Goal: Register for event/course

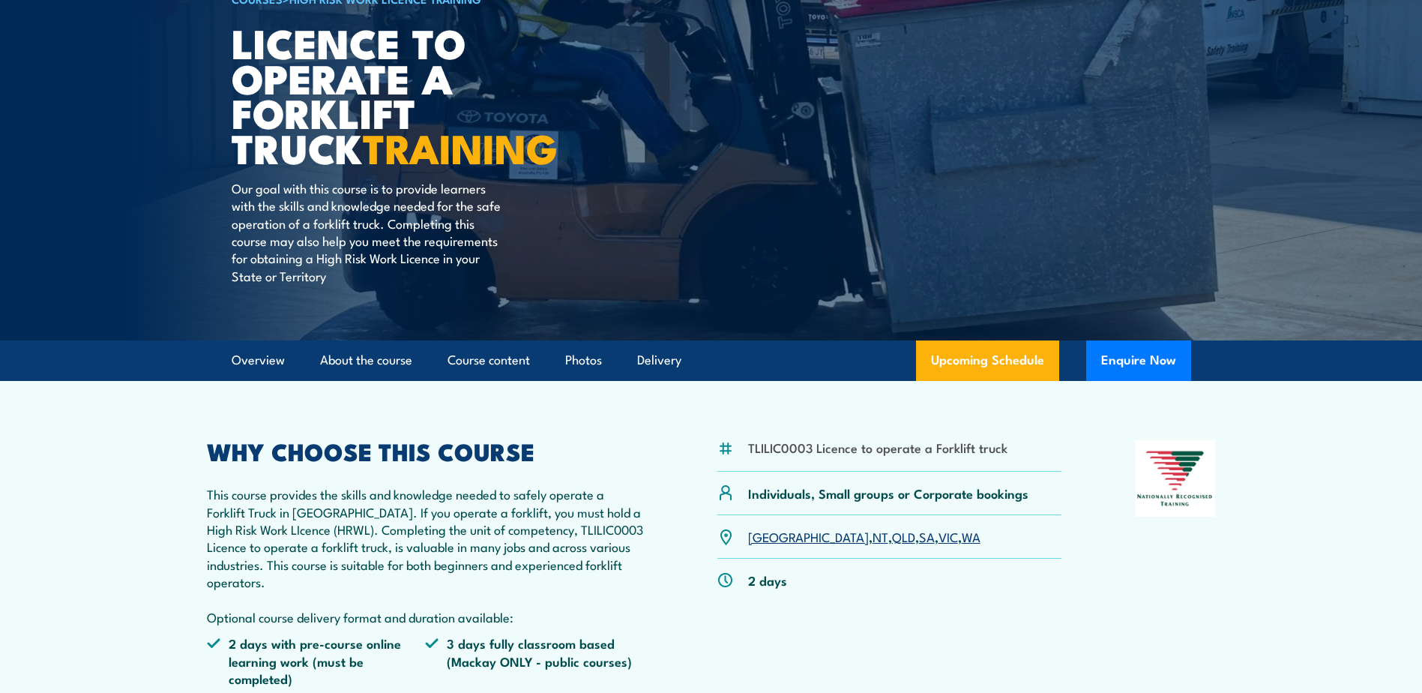
scroll to position [150, 0]
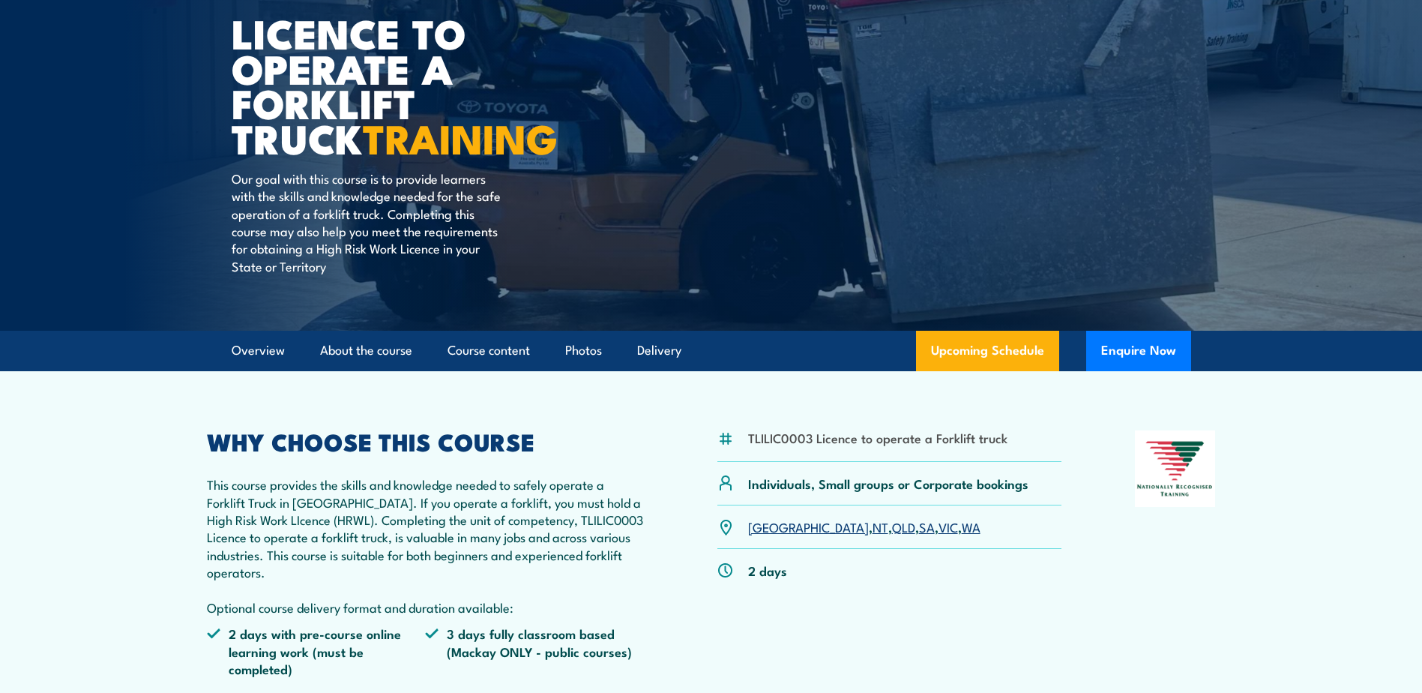
click at [873, 532] on link "NT" at bounding box center [881, 526] width 16 height 18
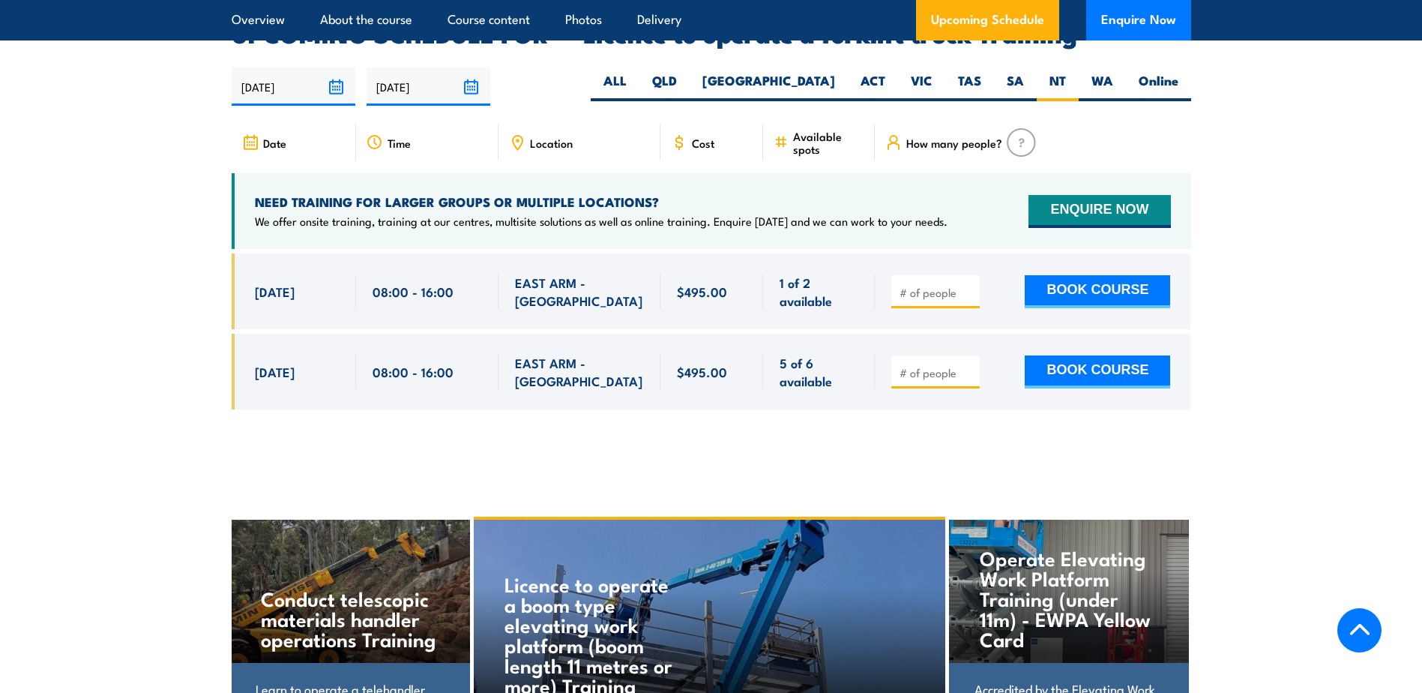
click at [935, 285] on input "number" at bounding box center [937, 292] width 75 height 15
type input "1"
click at [857, 298] on div "1 of 2 available" at bounding box center [819, 291] width 112 height 76
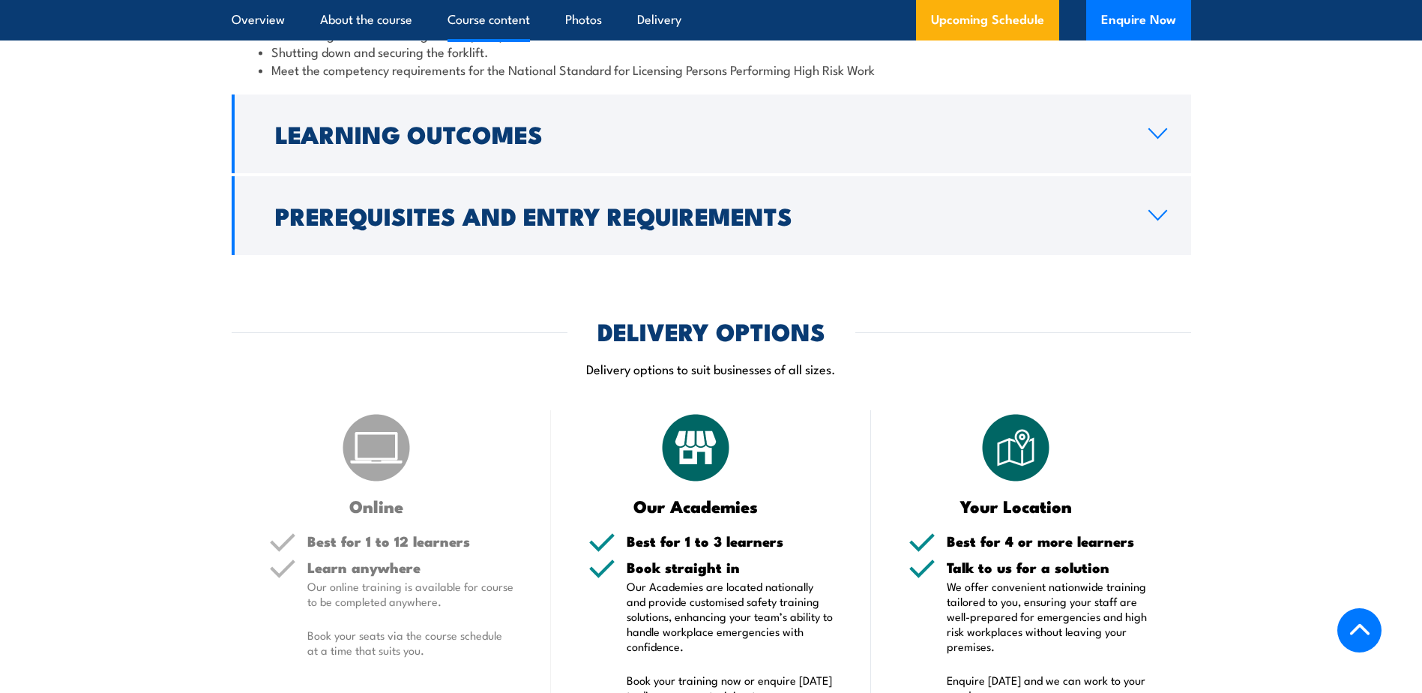
scroll to position [1610, 0]
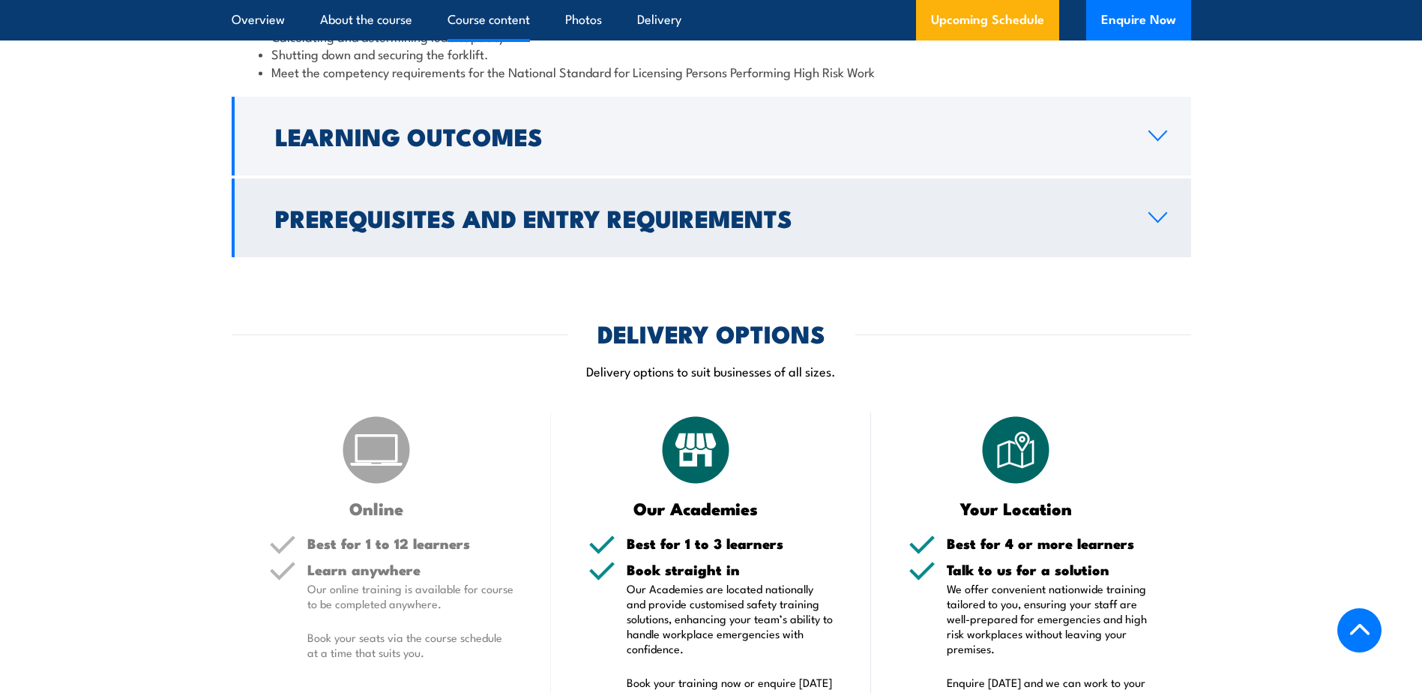
click at [762, 219] on h2 "Prerequisites and Entry Requirements" at bounding box center [699, 217] width 849 height 21
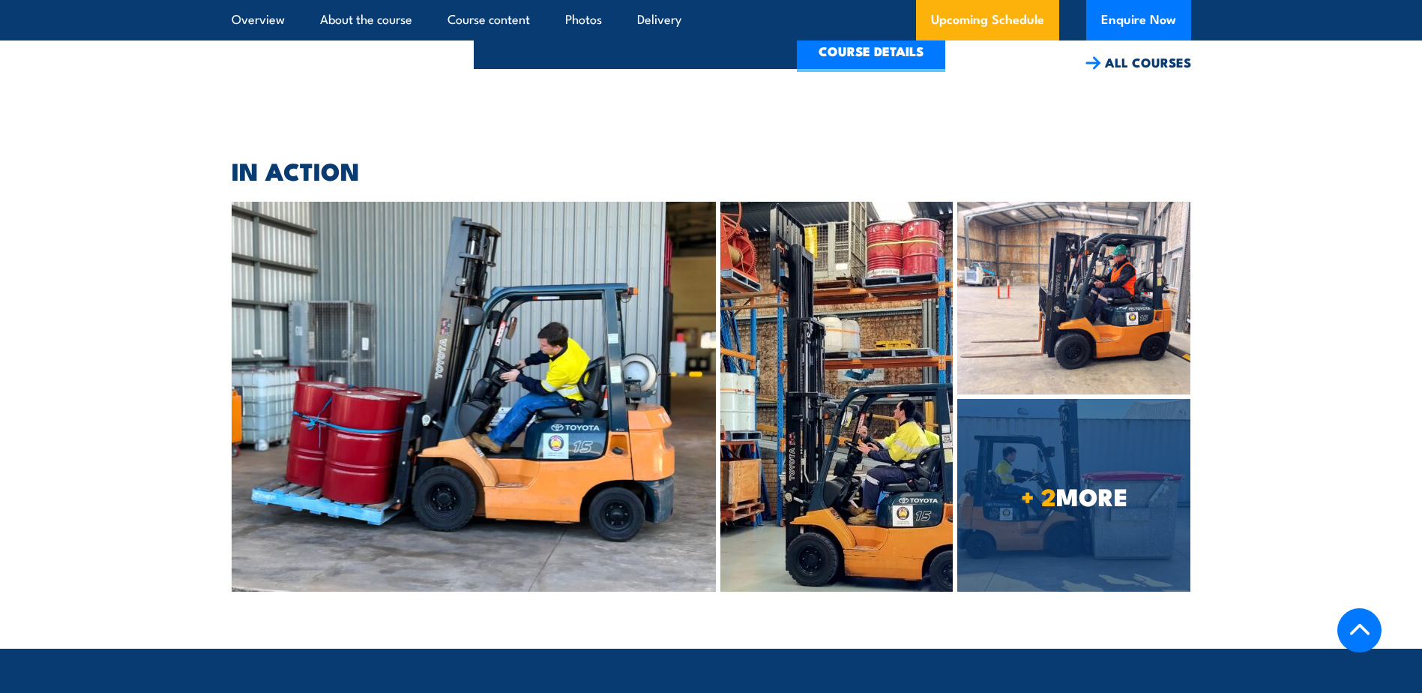
scroll to position [3630, 0]
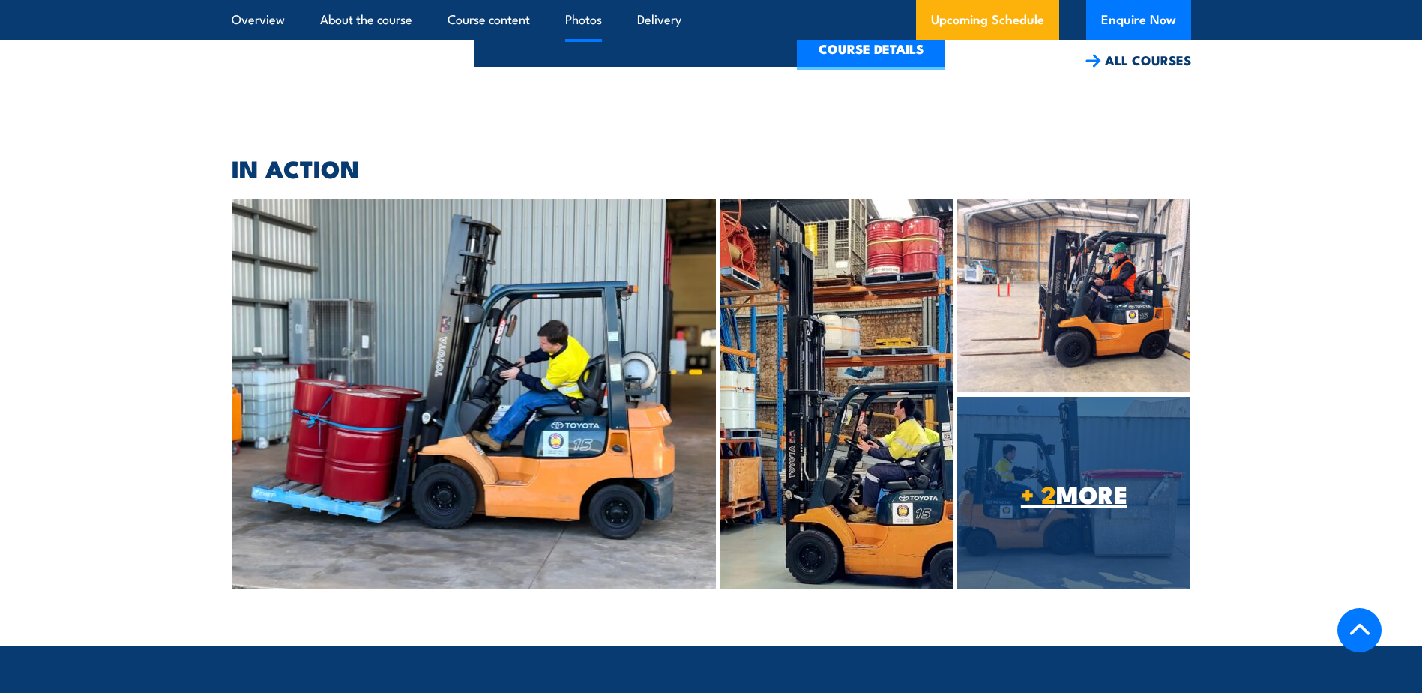
click at [990, 439] on link "+ 2 MORE" at bounding box center [1073, 493] width 233 height 193
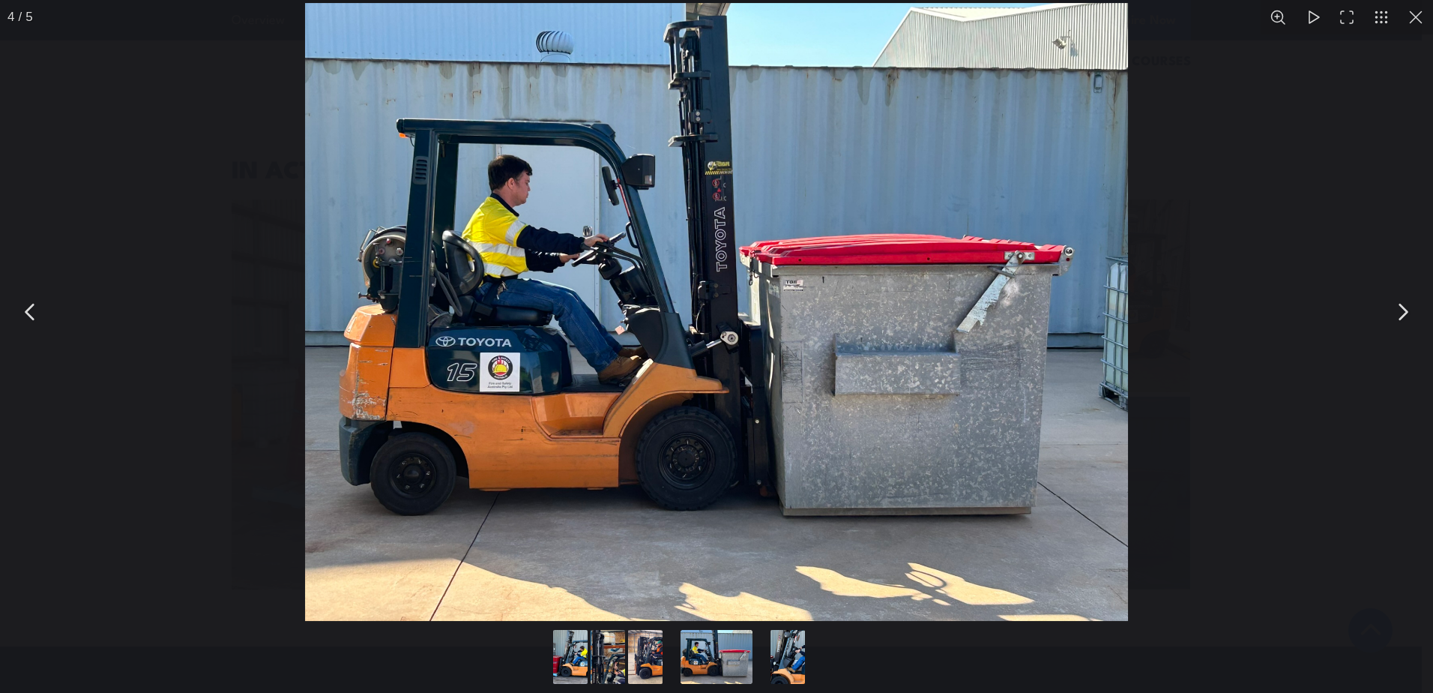
click at [1400, 316] on button "You can close this modal content with the ESC key" at bounding box center [1402, 311] width 37 height 37
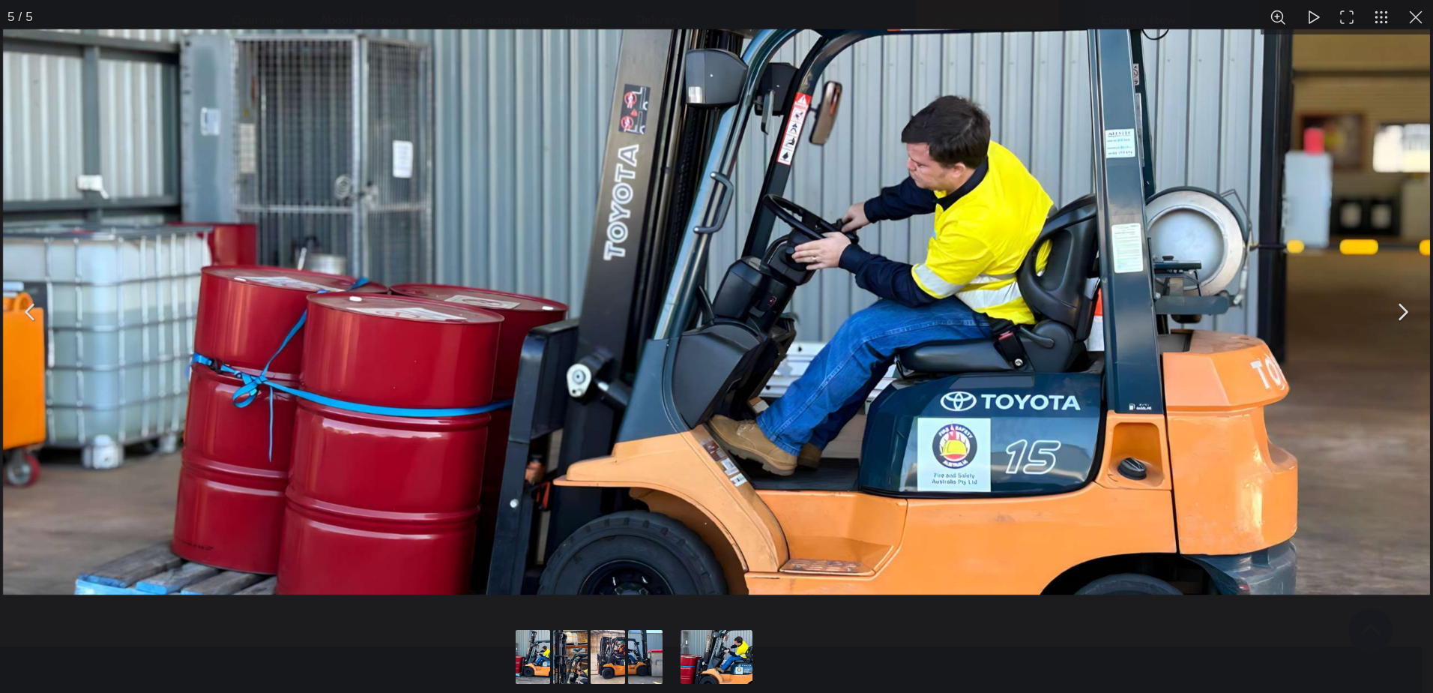
click at [1403, 316] on button "You can close this modal content with the ESC key" at bounding box center [1402, 311] width 37 height 37
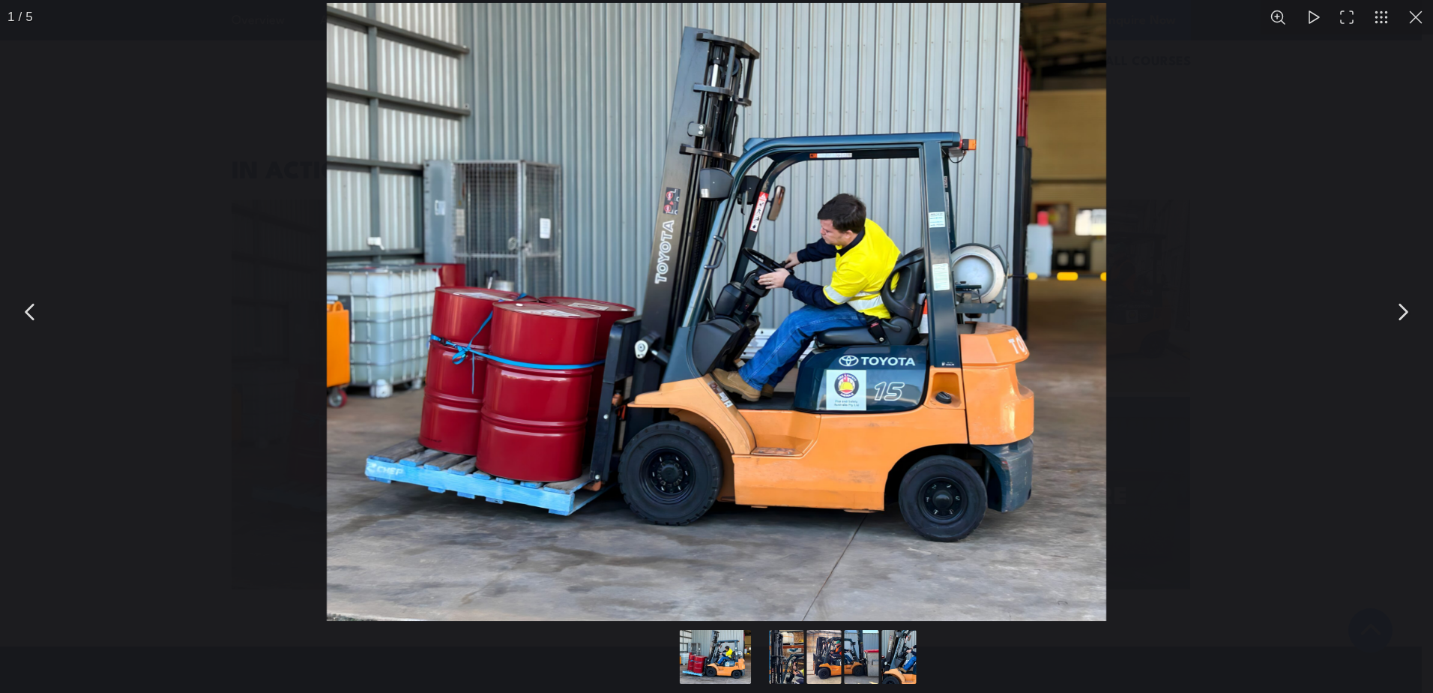
click at [1403, 316] on button "You can close this modal content with the ESC key" at bounding box center [1402, 311] width 37 height 37
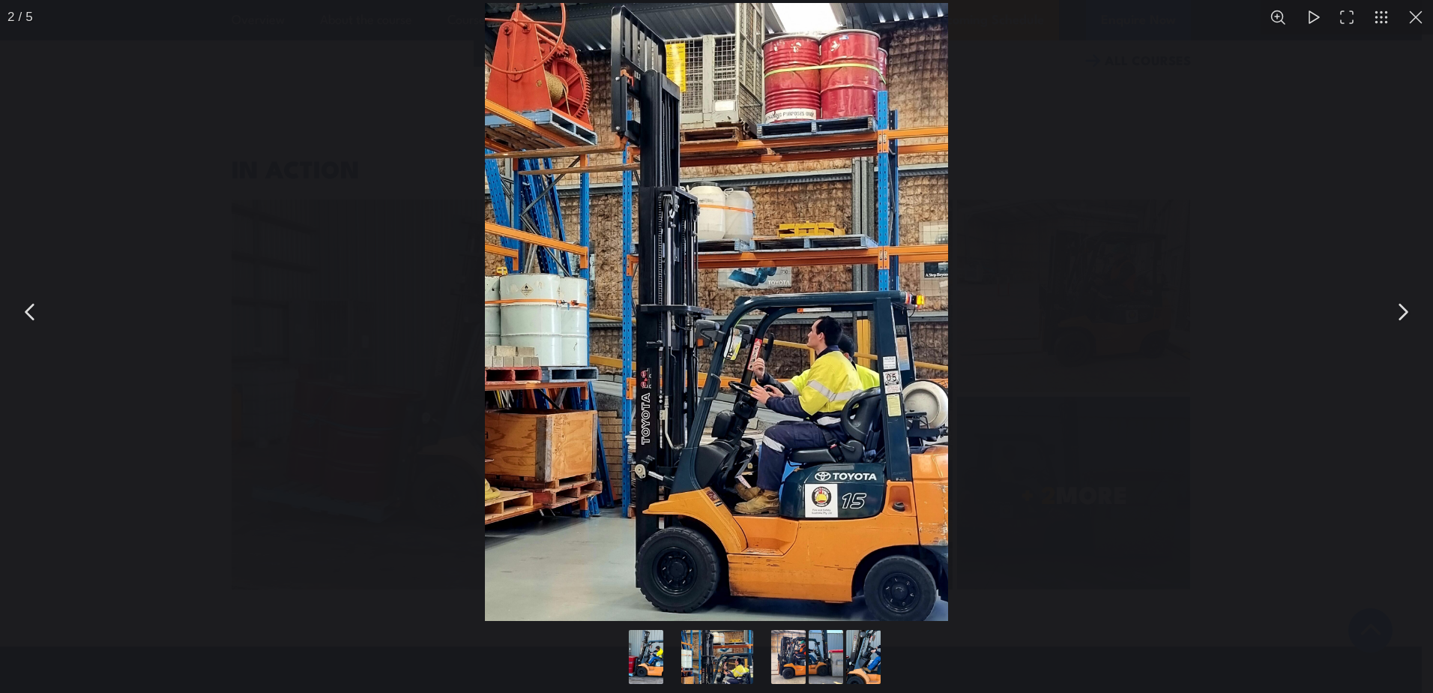
click at [1403, 316] on button "You can close this modal content with the ESC key" at bounding box center [1402, 311] width 37 height 37
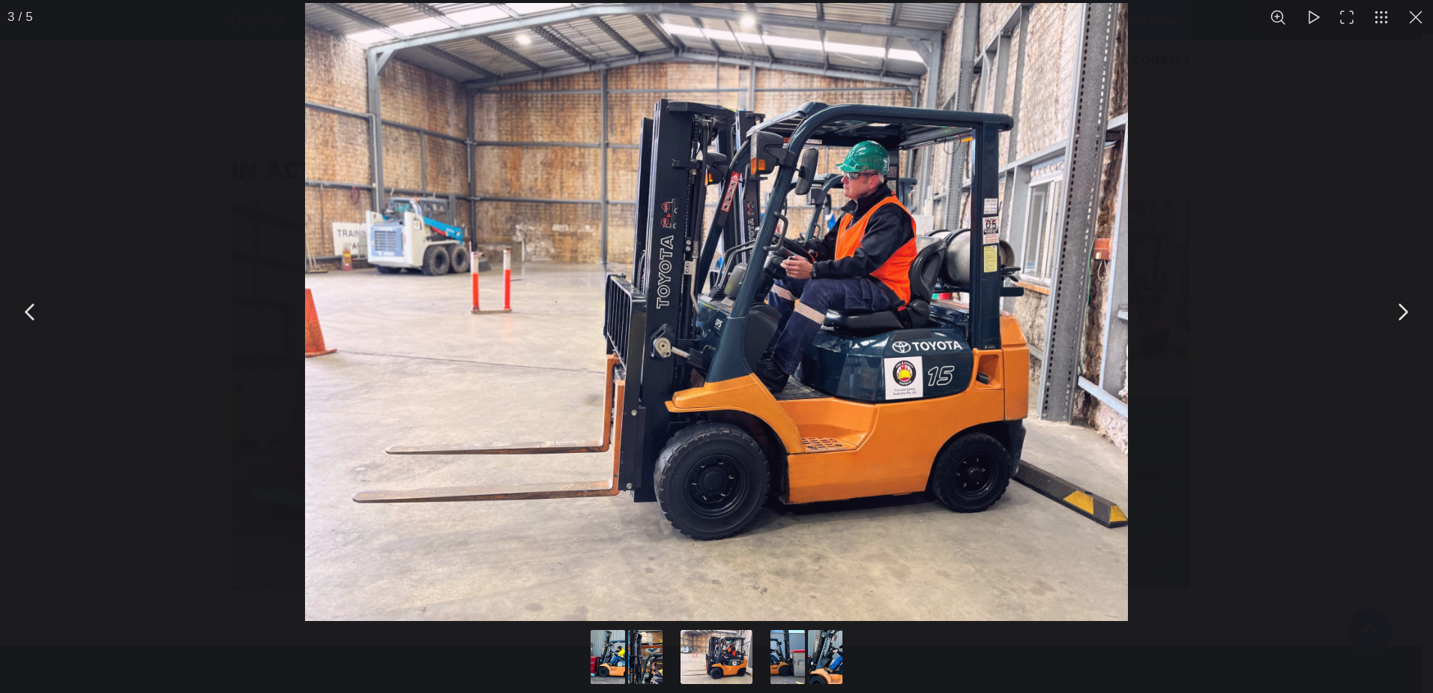
click at [1403, 316] on button "You can close this modal content with the ESC key" at bounding box center [1402, 311] width 37 height 37
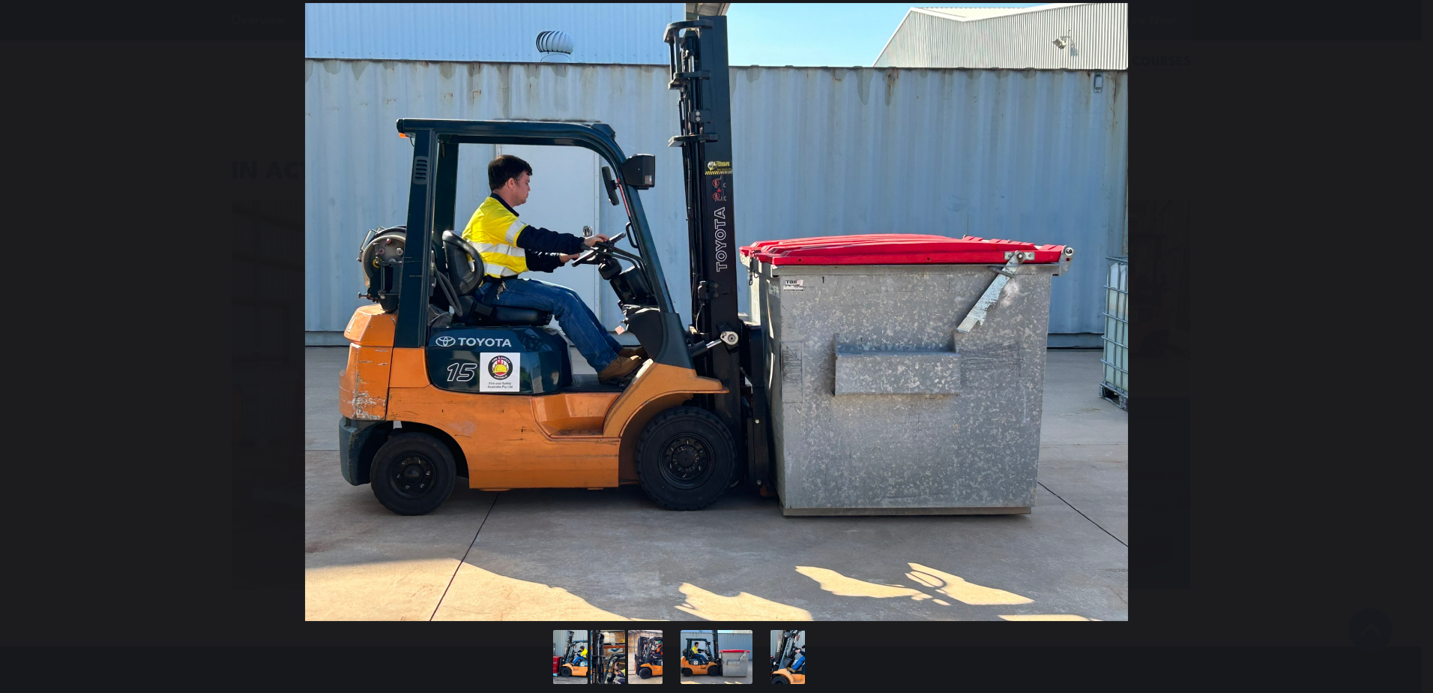
click at [1403, 316] on button "You can close this modal content with the ESC key" at bounding box center [1402, 311] width 37 height 37
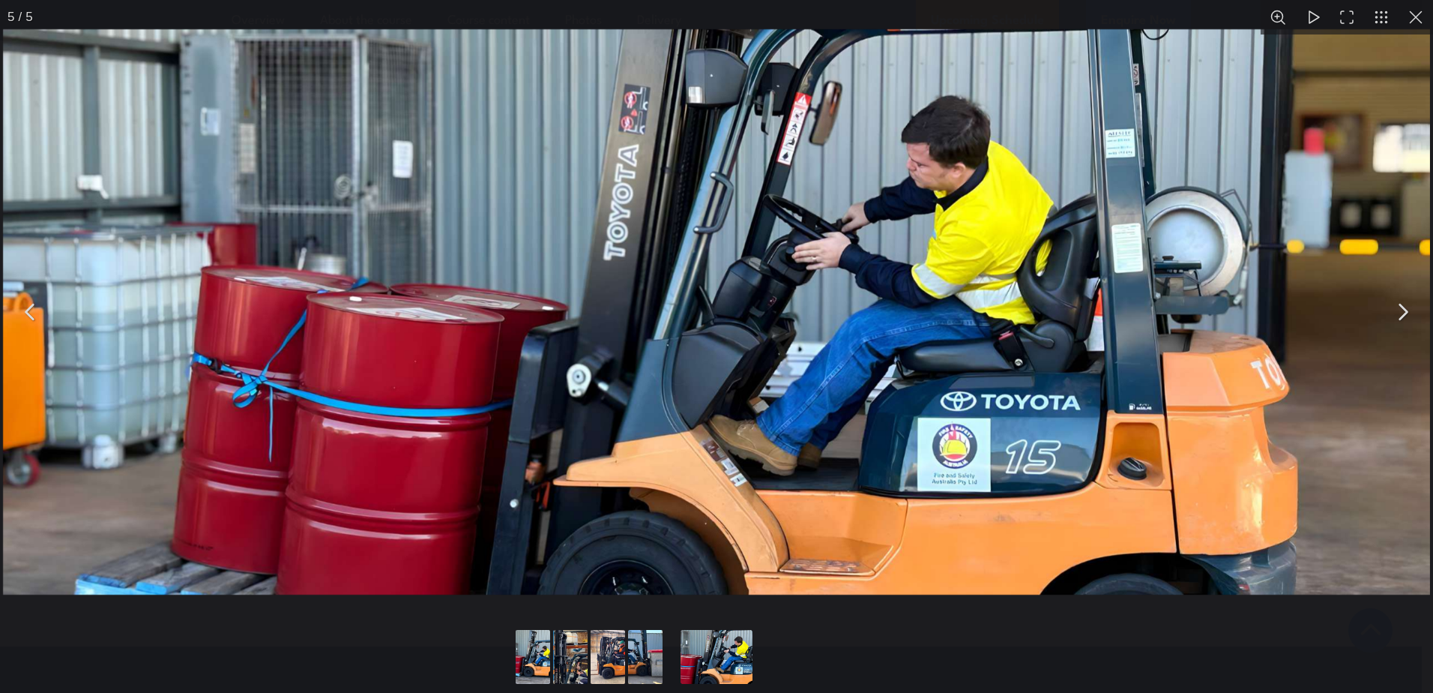
drag, startPoint x: 1417, startPoint y: 9, endPoint x: 1403, endPoint y: 12, distance: 13.8
click at [1417, 9] on button "You can close this modal content with the ESC key" at bounding box center [1416, 17] width 34 height 34
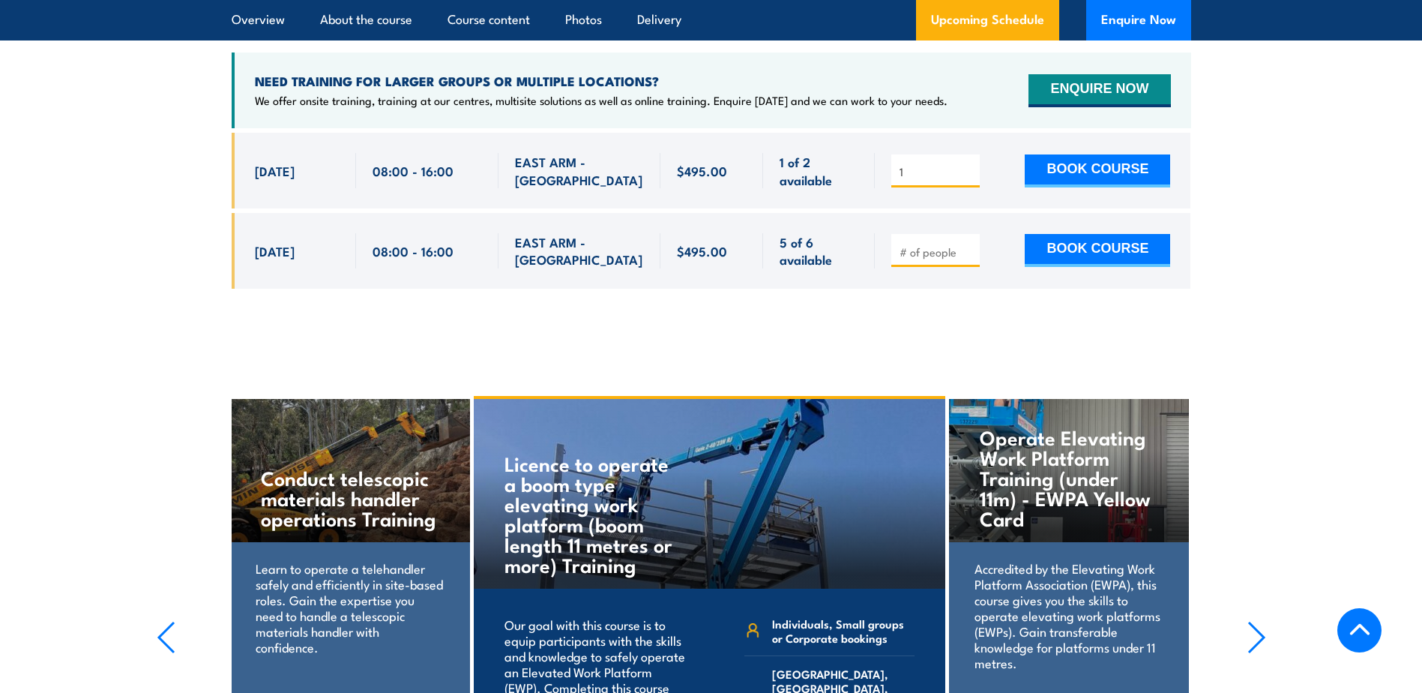
scroll to position [2840, 0]
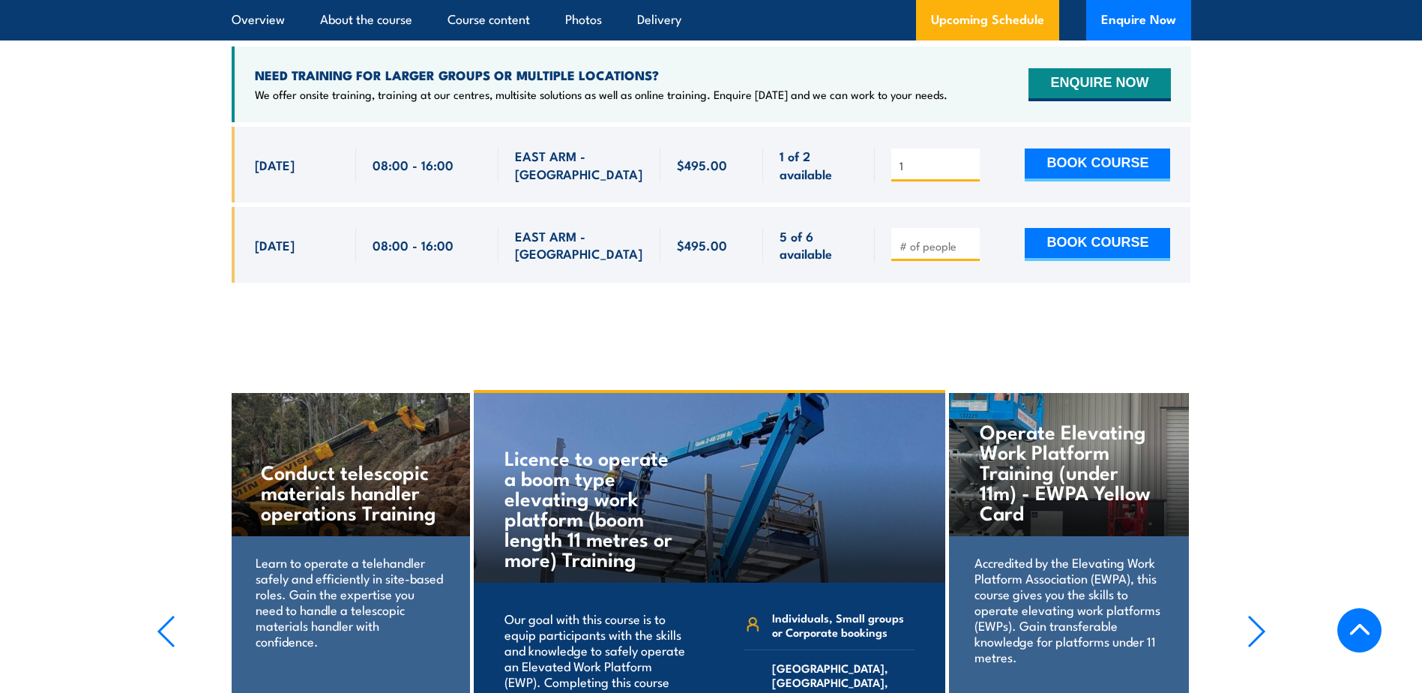
click at [937, 238] on input "number" at bounding box center [937, 245] width 75 height 15
